Goal: Task Accomplishment & Management: Use online tool/utility

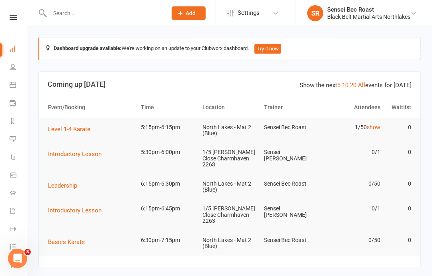
click at [72, 133] on button "Level 1-4 Karate" at bounding box center [72, 130] width 48 height 10
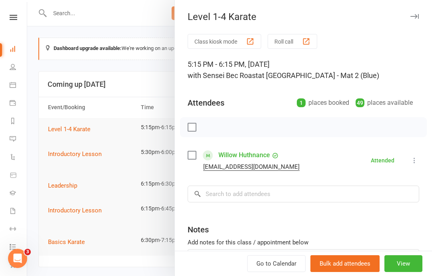
click at [286, 37] on button "Roll call" at bounding box center [293, 41] width 50 height 15
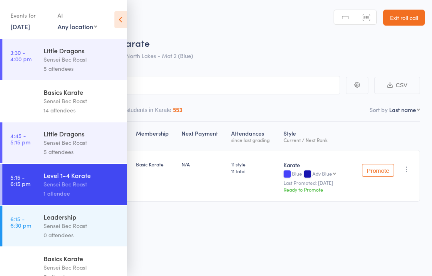
click at [119, 20] on icon at bounding box center [121, 19] width 12 height 17
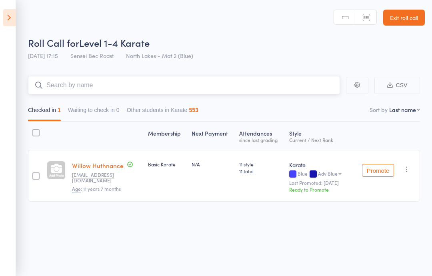
click at [67, 86] on input "search" at bounding box center [184, 85] width 312 height 18
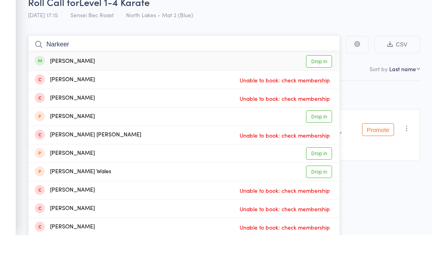
type input "Narkeer"
click at [328, 96] on link "Drop in" at bounding box center [319, 102] width 26 height 12
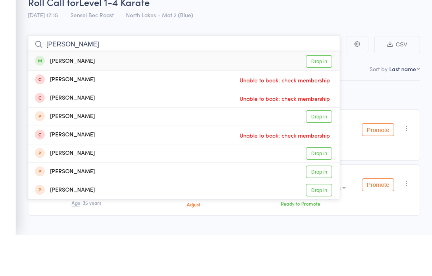
type input "[PERSON_NAME]"
click at [88, 98] on div "[PERSON_NAME]" at bounding box center [65, 102] width 60 height 9
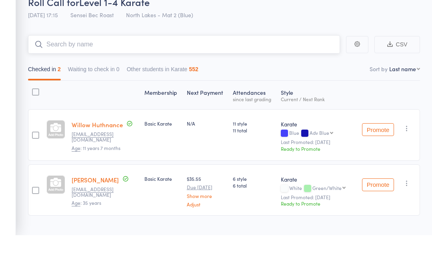
scroll to position [16, 0]
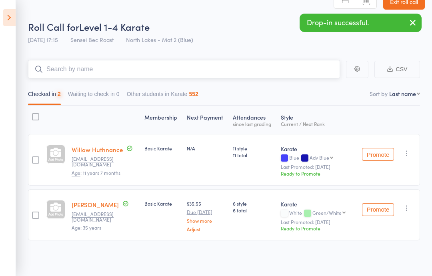
click at [77, 66] on input "search" at bounding box center [184, 69] width 312 height 18
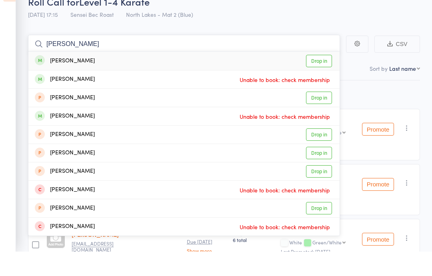
type input "[PERSON_NAME]"
click at [90, 81] on div "[PERSON_NAME]" at bounding box center [65, 85] width 60 height 9
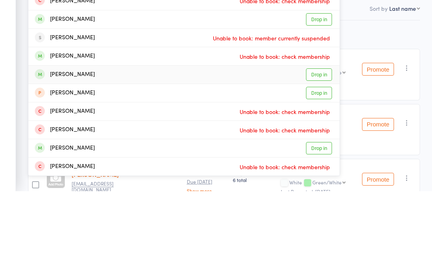
type input "Ben ma"
click at [89, 155] on div "[PERSON_NAME]" at bounding box center [65, 159] width 60 height 9
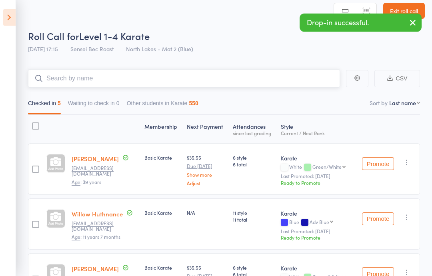
scroll to position [0, 0]
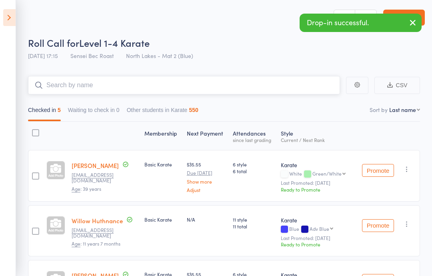
click at [75, 87] on input "search" at bounding box center [184, 85] width 312 height 18
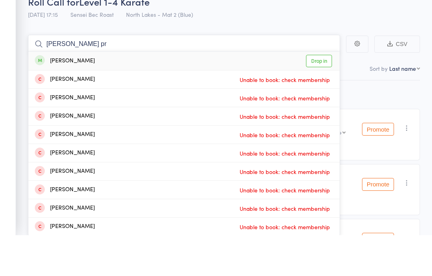
type input "[PERSON_NAME] pr"
click at [328, 96] on link "Drop in" at bounding box center [319, 102] width 26 height 12
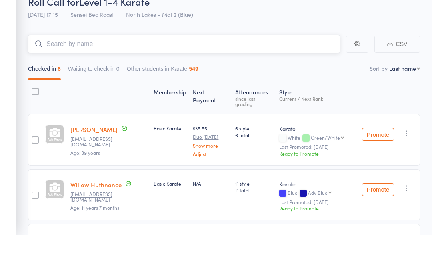
click at [66, 76] on input "search" at bounding box center [184, 85] width 312 height 18
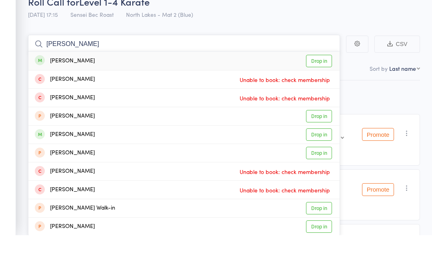
type input "[PERSON_NAME]"
click at [324, 96] on link "Drop in" at bounding box center [319, 102] width 26 height 12
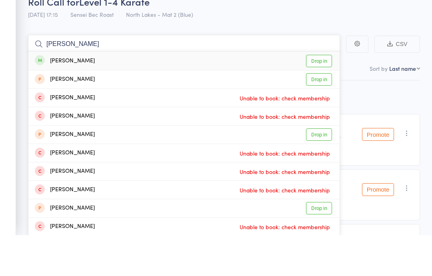
type input "[PERSON_NAME]"
click at [323, 96] on link "Drop in" at bounding box center [319, 102] width 26 height 12
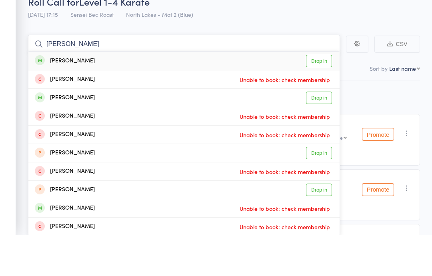
type input "[PERSON_NAME]"
click at [317, 96] on link "Drop in" at bounding box center [319, 102] width 26 height 12
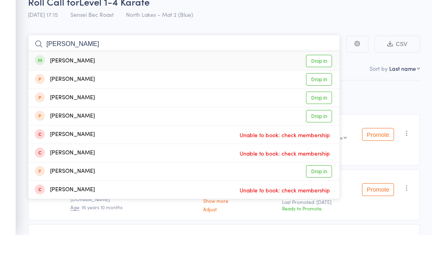
type input "[PERSON_NAME]"
click at [324, 96] on link "Drop in" at bounding box center [319, 102] width 26 height 12
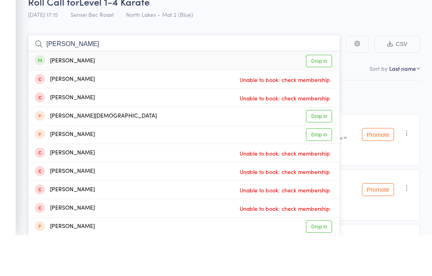
type input "[PERSON_NAME]"
click at [320, 96] on link "Drop in" at bounding box center [319, 102] width 26 height 12
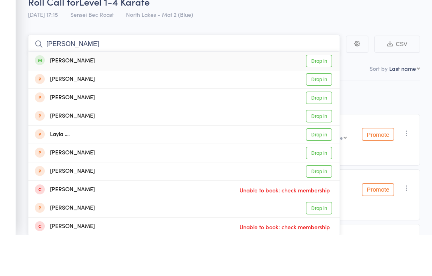
type input "[PERSON_NAME]"
click at [325, 96] on link "Drop in" at bounding box center [319, 102] width 26 height 12
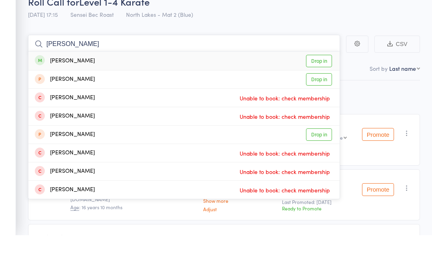
type input "[PERSON_NAME]"
click at [319, 96] on link "Drop in" at bounding box center [319, 102] width 26 height 12
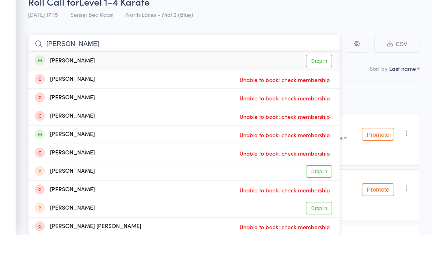
type input "[PERSON_NAME]"
click at [320, 96] on link "Drop in" at bounding box center [319, 102] width 26 height 12
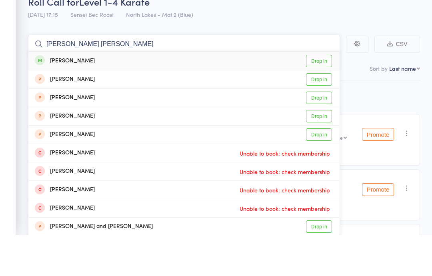
type input "[PERSON_NAME] [PERSON_NAME]"
click at [325, 96] on link "Drop in" at bounding box center [319, 102] width 26 height 12
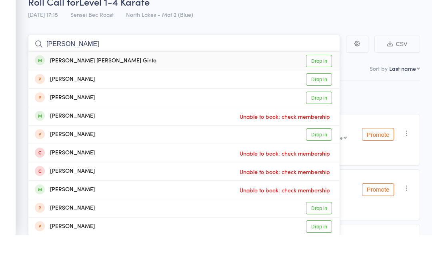
type input "[PERSON_NAME]"
click at [327, 96] on link "Drop in" at bounding box center [319, 102] width 26 height 12
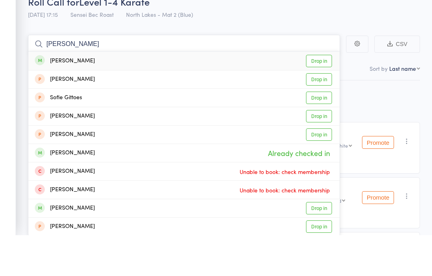
type input "[PERSON_NAME]"
click at [315, 96] on link "Drop in" at bounding box center [319, 102] width 26 height 12
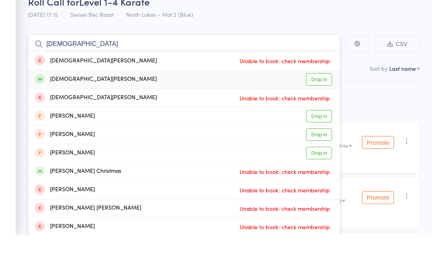
type input "[DEMOGRAPHIC_DATA]"
click at [319, 115] on link "Drop in" at bounding box center [319, 121] width 26 height 12
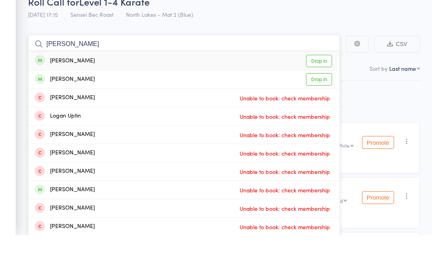
type input "[PERSON_NAME]"
click at [318, 96] on link "Drop in" at bounding box center [319, 102] width 26 height 12
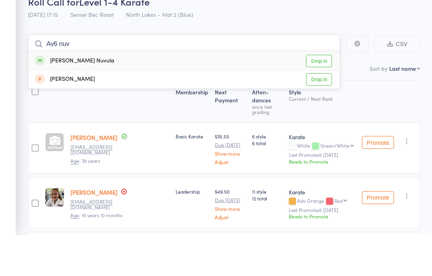
type input "Av6 nuv"
click at [320, 96] on link "Drop in" at bounding box center [319, 102] width 26 height 12
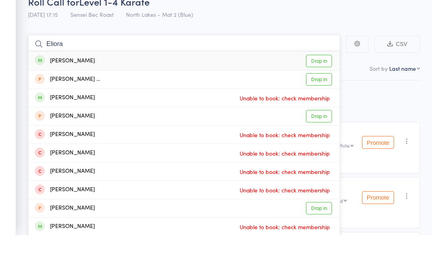
type input "Eliora"
click at [324, 96] on link "Drop in" at bounding box center [319, 102] width 26 height 12
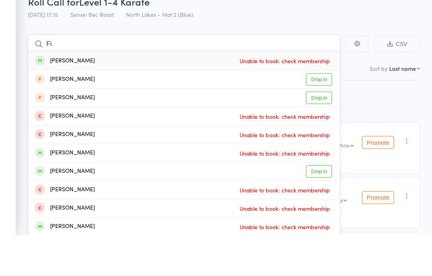
type input "F"
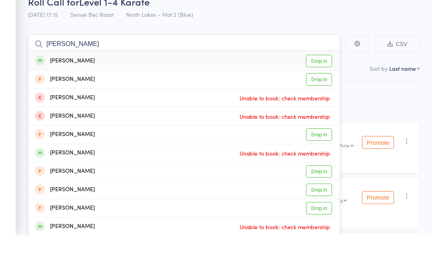
type input "[PERSON_NAME]"
click at [320, 96] on link "Drop in" at bounding box center [319, 102] width 26 height 12
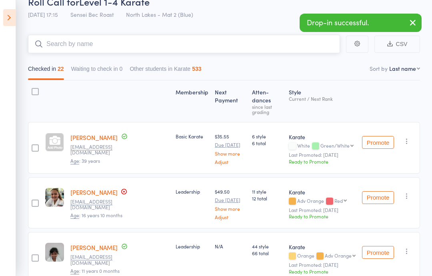
click at [66, 37] on input "search" at bounding box center [184, 44] width 312 height 18
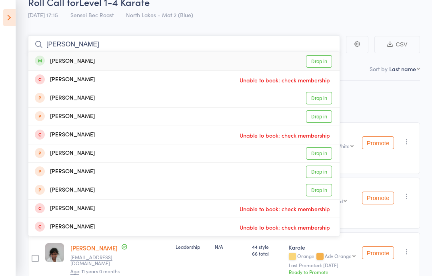
type input "[PERSON_NAME]"
click at [324, 64] on link "Drop in" at bounding box center [319, 61] width 26 height 12
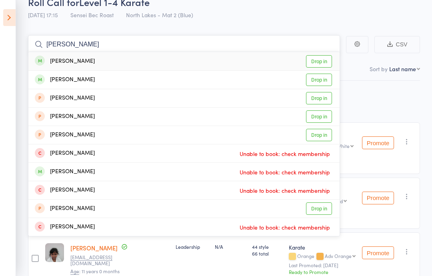
type input "[PERSON_NAME]"
click at [327, 56] on link "Drop in" at bounding box center [319, 61] width 26 height 12
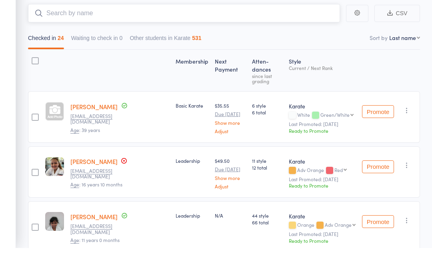
scroll to position [0, 0]
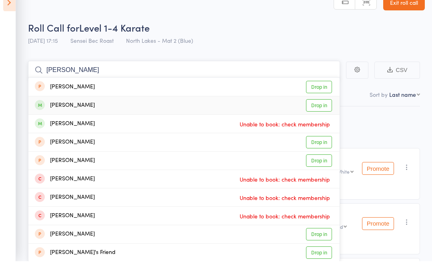
type input "[PERSON_NAME]"
click at [322, 115] on link "Drop in" at bounding box center [319, 121] width 26 height 12
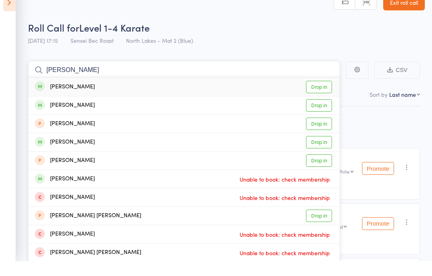
type input "[PERSON_NAME]"
click at [325, 96] on link "Drop in" at bounding box center [319, 102] width 26 height 12
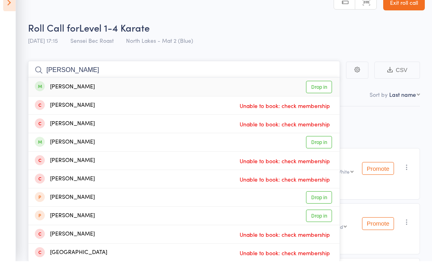
type input "[PERSON_NAME]"
click at [312, 96] on link "Drop in" at bounding box center [319, 102] width 26 height 12
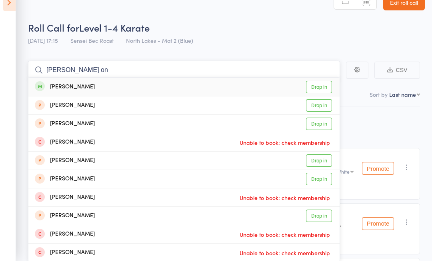
type input "[PERSON_NAME] on"
click at [324, 96] on link "Drop in" at bounding box center [319, 102] width 26 height 12
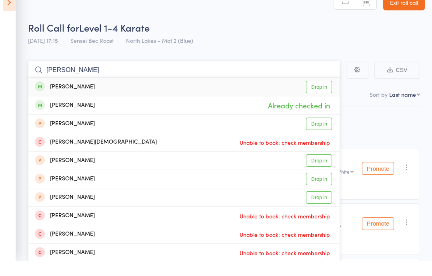
type input "[PERSON_NAME]"
click at [322, 96] on link "Drop in" at bounding box center [319, 102] width 26 height 12
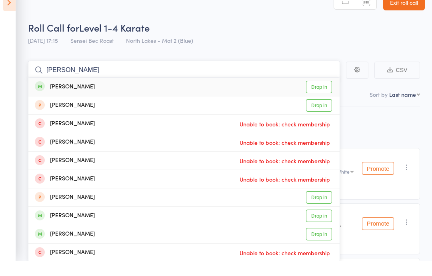
type input "[PERSON_NAME]"
click at [321, 96] on link "Drop in" at bounding box center [319, 102] width 26 height 12
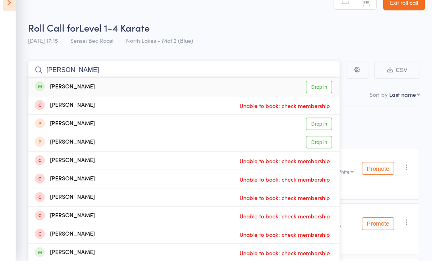
type input "[PERSON_NAME]"
click at [321, 96] on link "Drop in" at bounding box center [319, 102] width 26 height 12
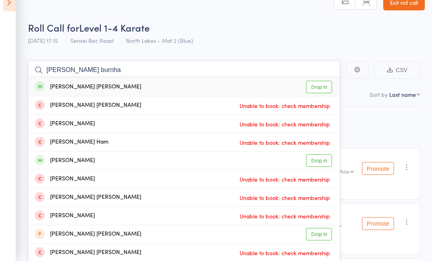
type input "[PERSON_NAME] burnha"
click at [320, 96] on link "Drop in" at bounding box center [319, 102] width 26 height 12
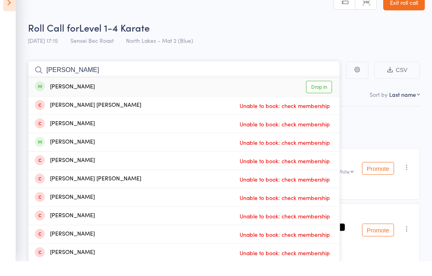
type input "[PERSON_NAME]"
click at [315, 96] on link "Drop in" at bounding box center [319, 102] width 26 height 12
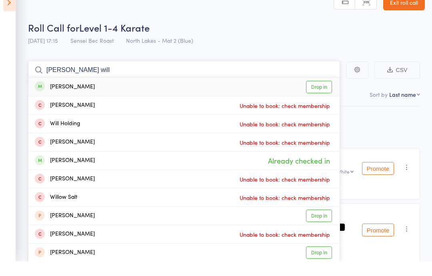
type input "[PERSON_NAME] will"
click at [318, 96] on link "Drop in" at bounding box center [319, 102] width 26 height 12
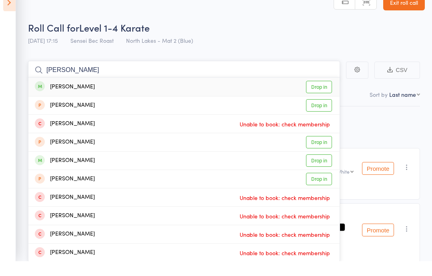
type input "[PERSON_NAME]"
click at [317, 96] on link "Drop in" at bounding box center [319, 102] width 26 height 12
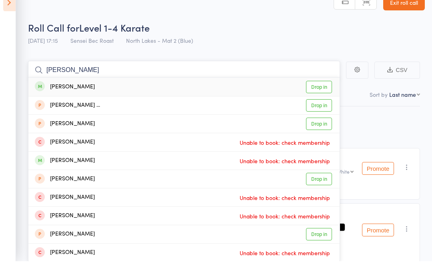
type input "[PERSON_NAME]"
click at [322, 96] on link "Drop in" at bounding box center [319, 102] width 26 height 12
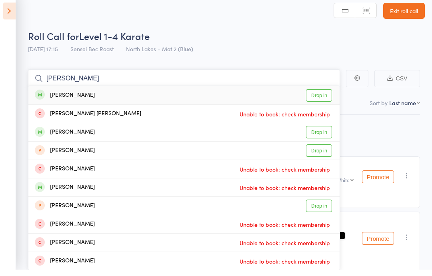
type input "[PERSON_NAME]"
click at [318, 96] on link "Drop in" at bounding box center [319, 102] width 26 height 12
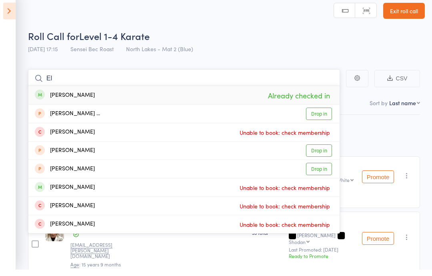
type input "E"
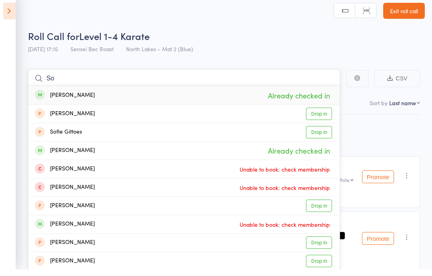
type input "S"
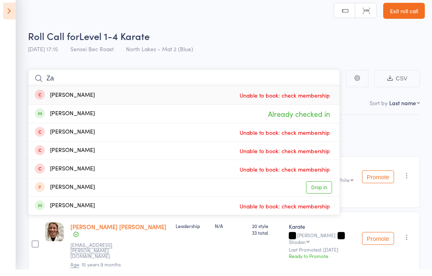
type input "Z"
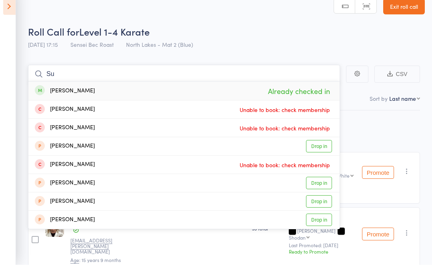
type input "S"
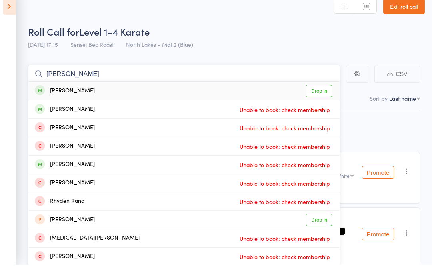
type input "[PERSON_NAME]"
click at [323, 96] on link "Drop in" at bounding box center [319, 102] width 26 height 12
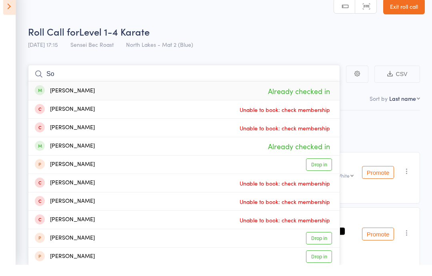
type input "S"
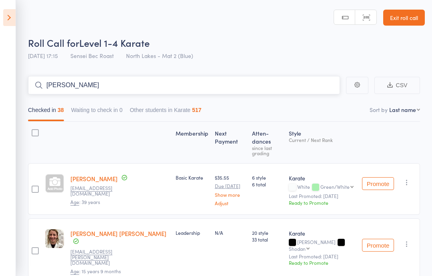
click at [110, 78] on input "[PERSON_NAME]" at bounding box center [184, 85] width 312 height 18
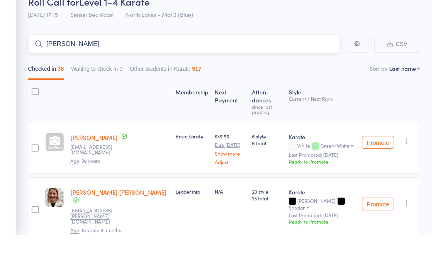
click at [94, 76] on input "[PERSON_NAME]" at bounding box center [184, 85] width 312 height 18
type input "H"
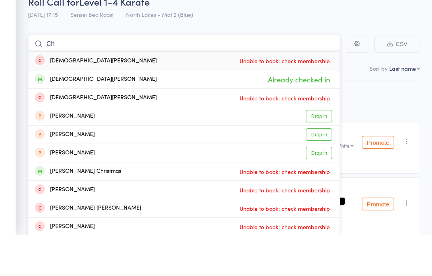
type input "C"
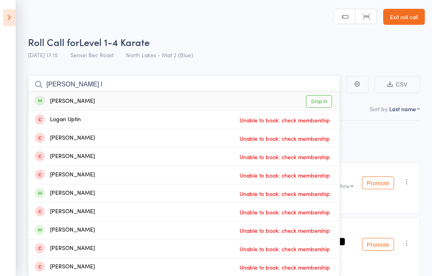
scroll to position [0, 0]
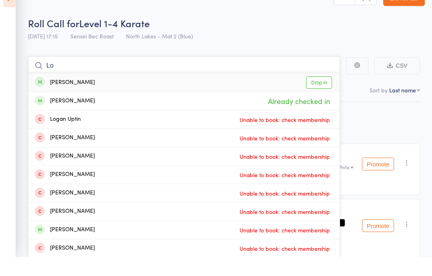
type input "L"
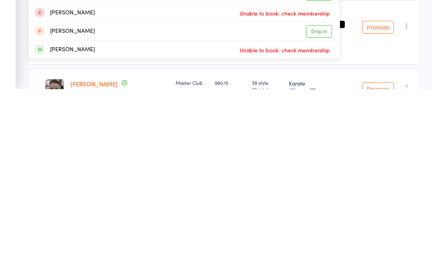
scroll to position [32, 0]
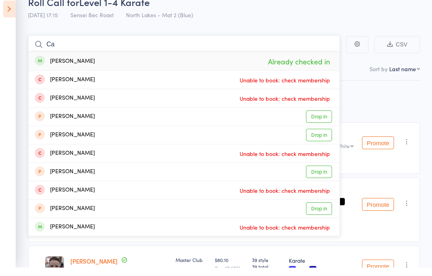
type input "C"
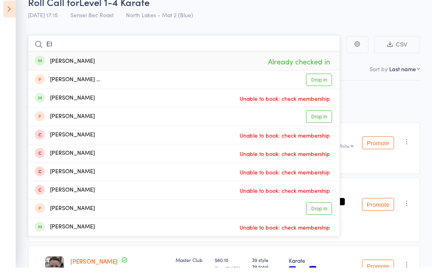
type input "E"
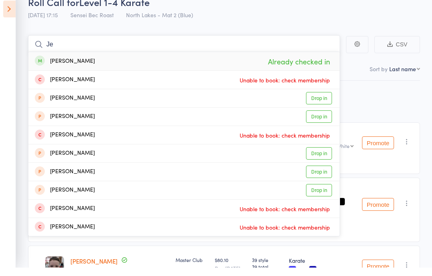
type input "J"
